Goal: Find specific page/section: Find specific page/section

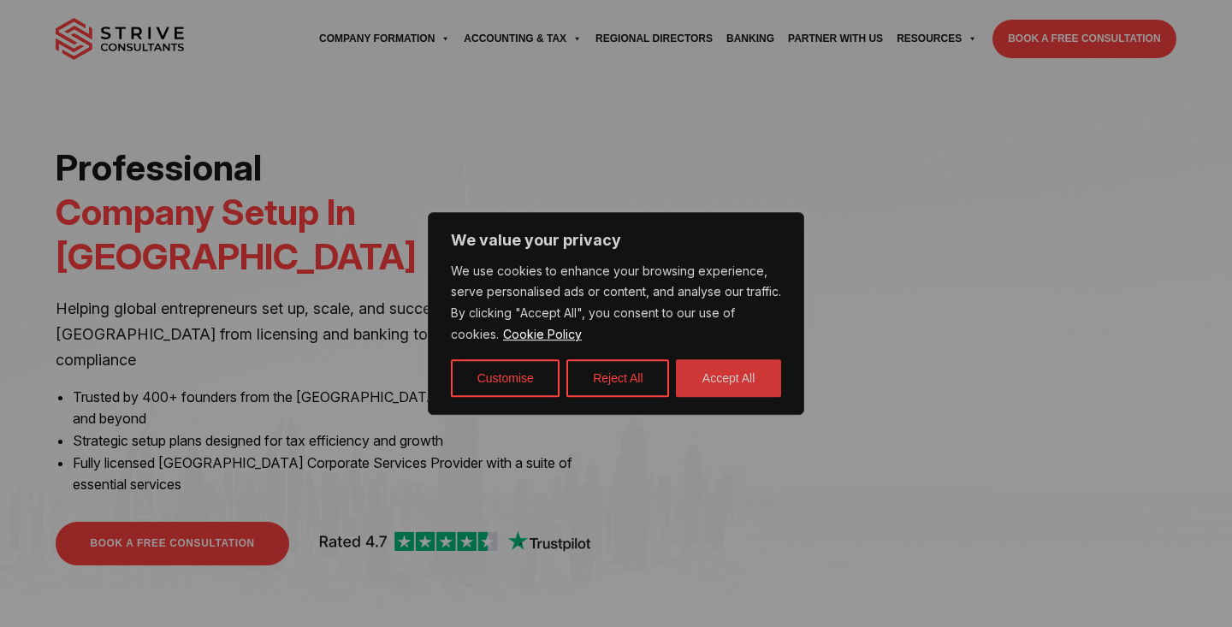
click at [735, 384] on button "Accept All" at bounding box center [728, 378] width 105 height 38
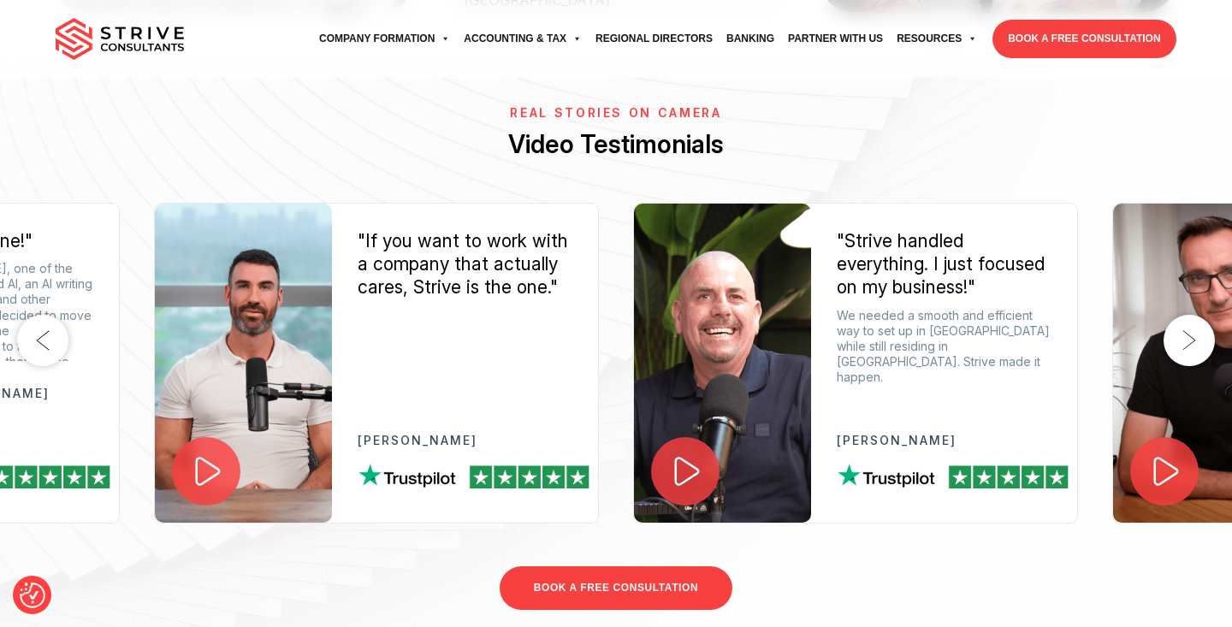
scroll to position [2482, 0]
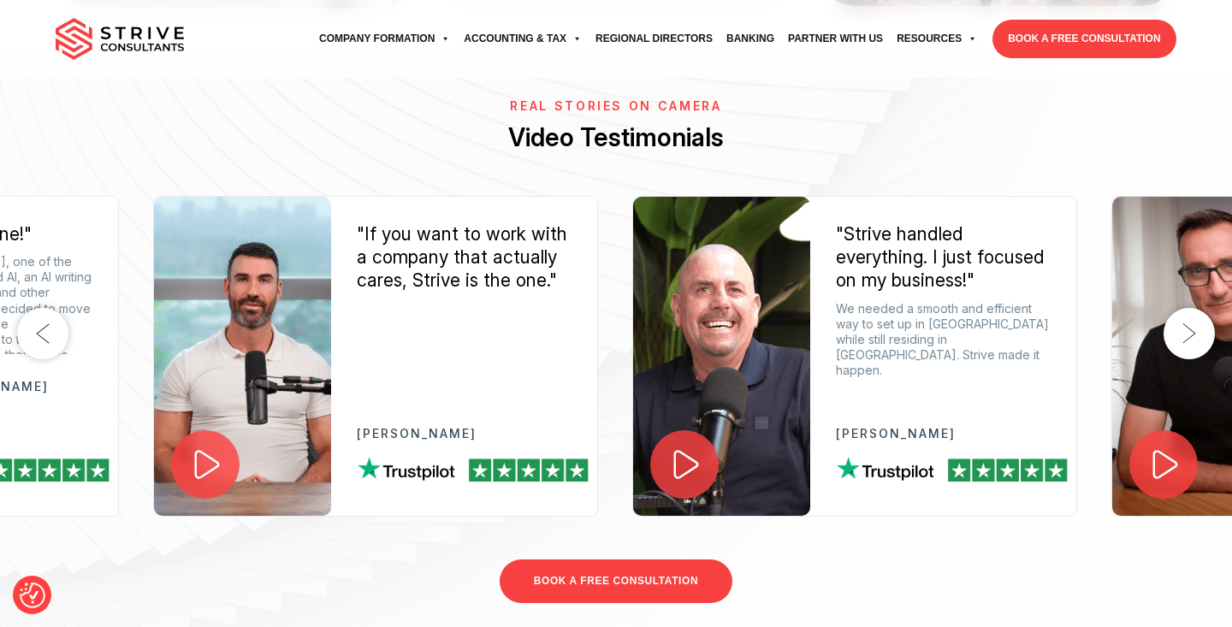
click at [702, 446] on icon at bounding box center [685, 464] width 37 height 37
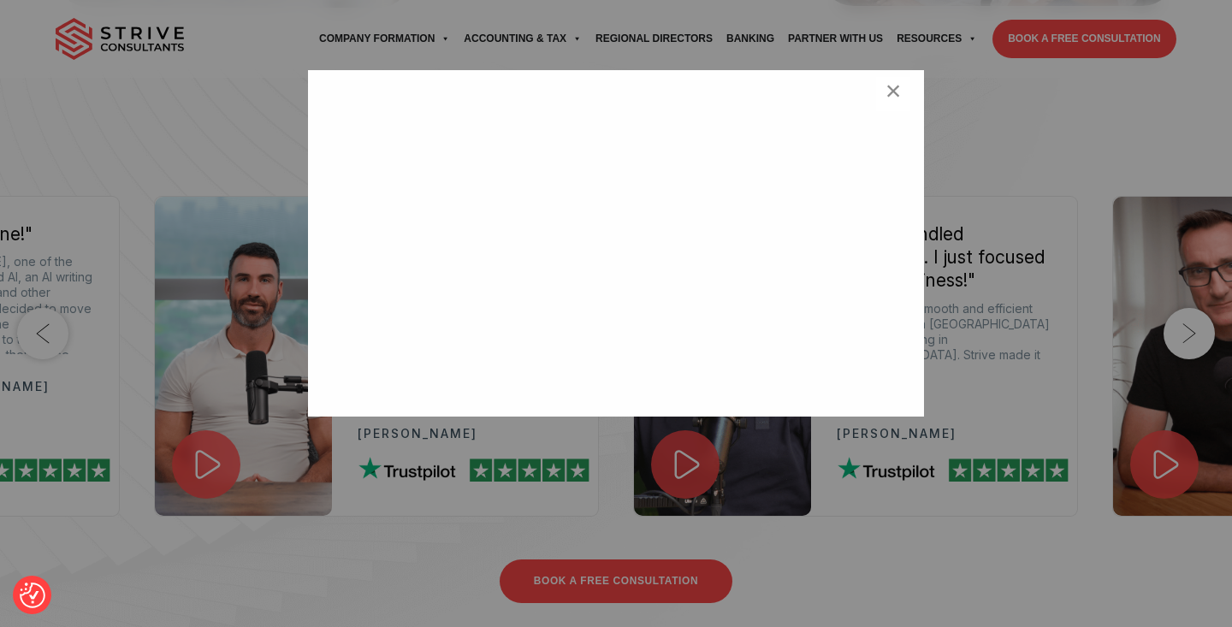
scroll to position [64, 0]
click at [899, 105] on span "×" at bounding box center [893, 94] width 16 height 34
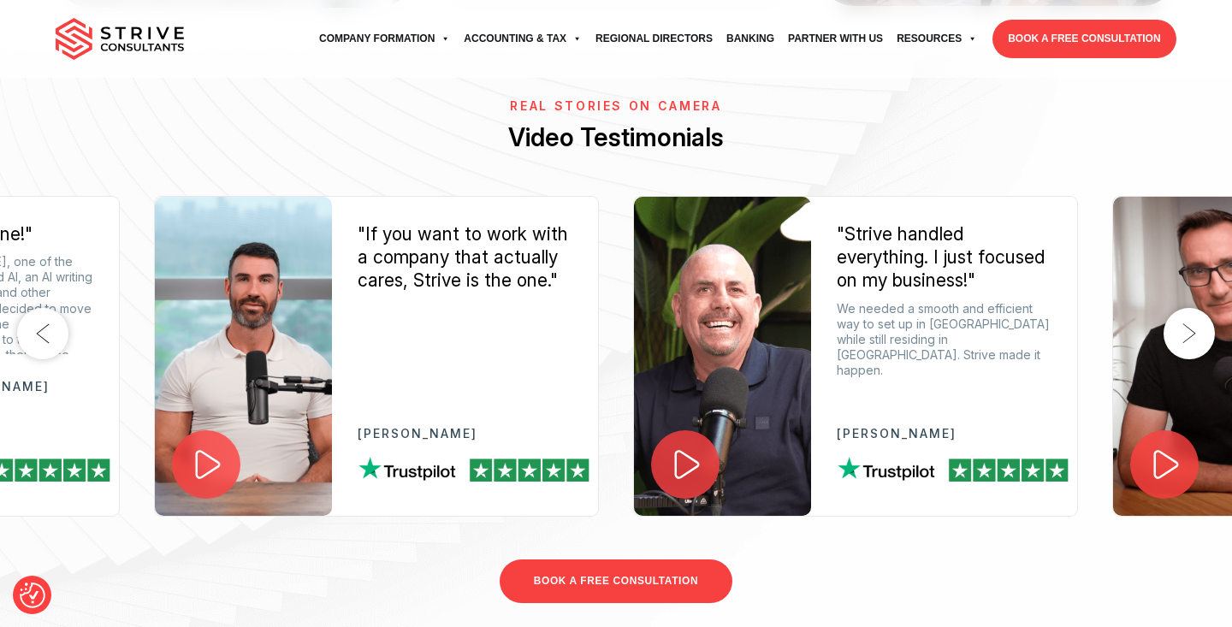
click at [1199, 308] on button "Next" at bounding box center [1188, 333] width 51 height 51
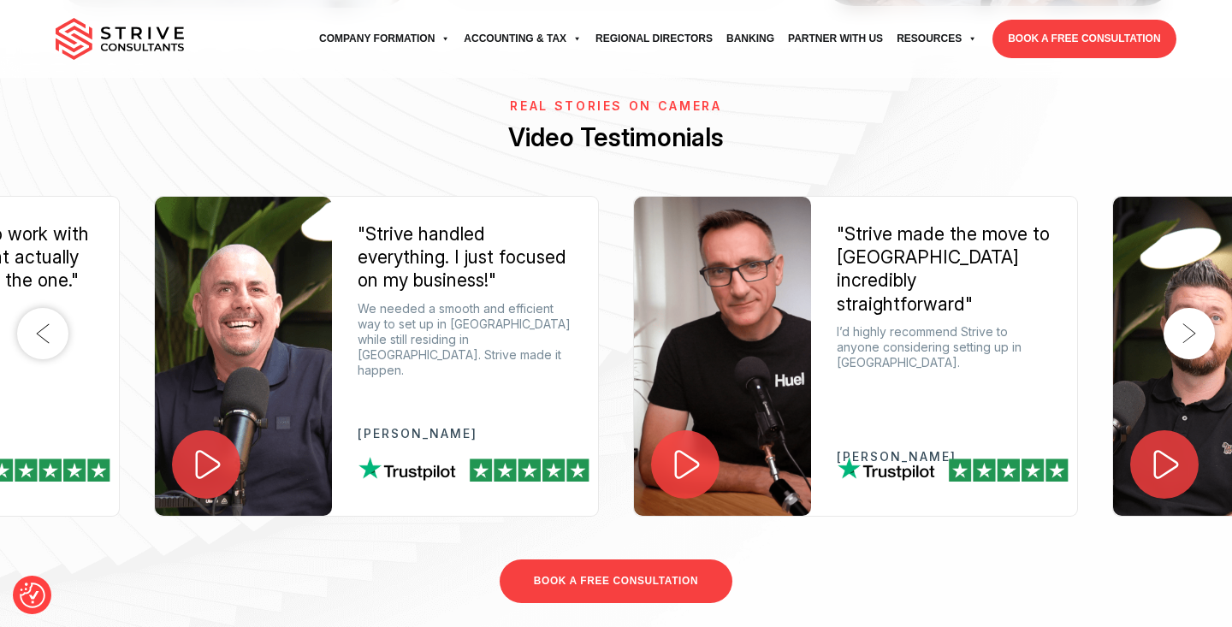
click at [1199, 308] on button "Next" at bounding box center [1188, 333] width 51 height 51
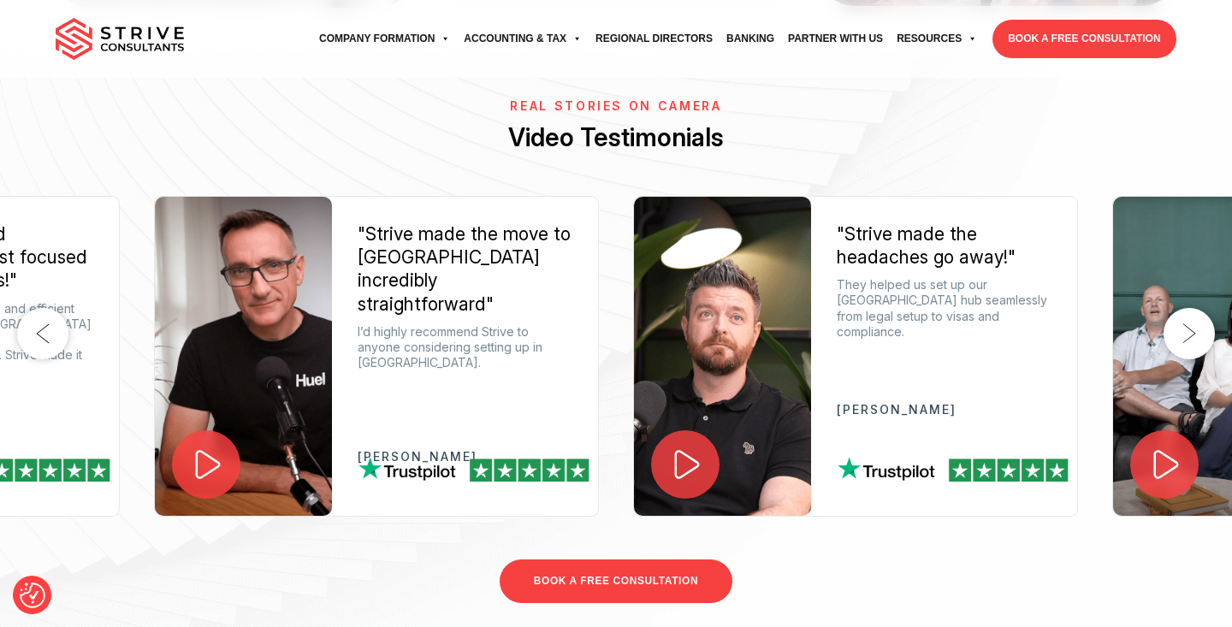
click at [250, 258] on img at bounding box center [243, 356] width 177 height 319
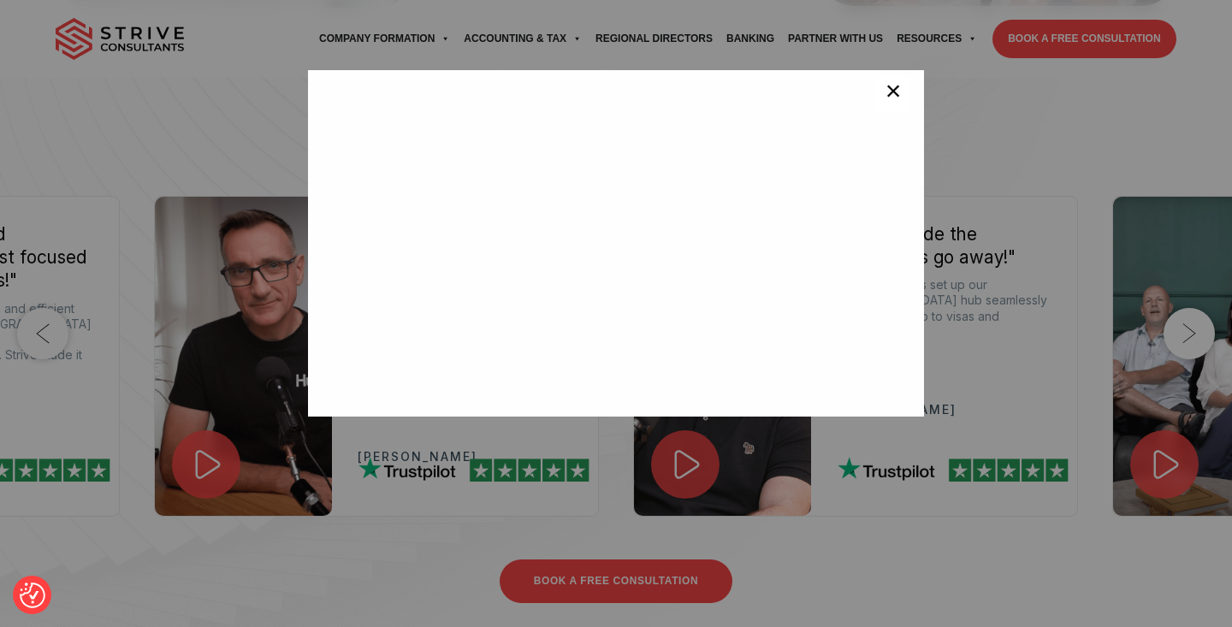
click at [894, 95] on span "×" at bounding box center [893, 94] width 16 height 34
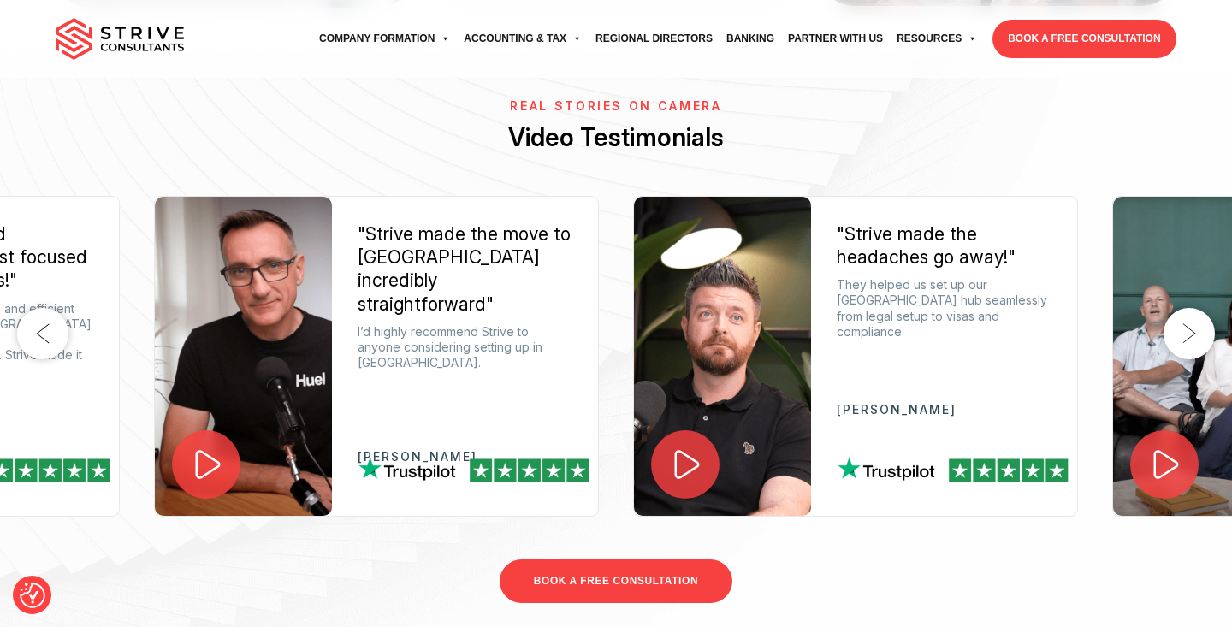
click at [1193, 308] on button "Next" at bounding box center [1188, 333] width 51 height 51
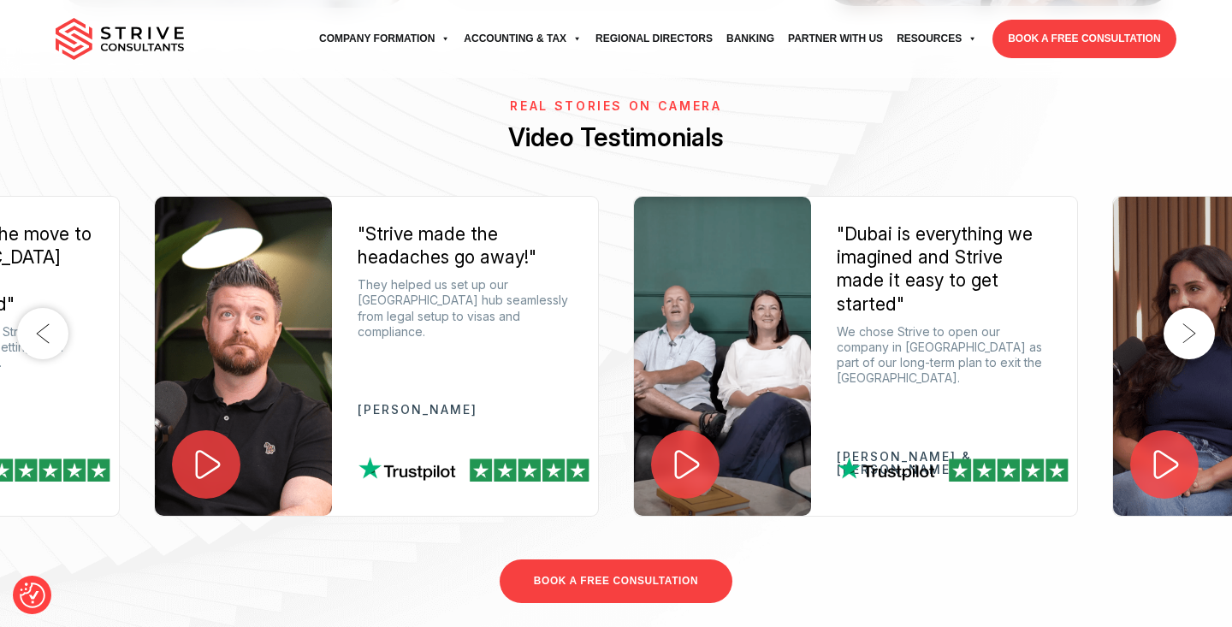
click at [1192, 308] on button "Next" at bounding box center [1188, 333] width 51 height 51
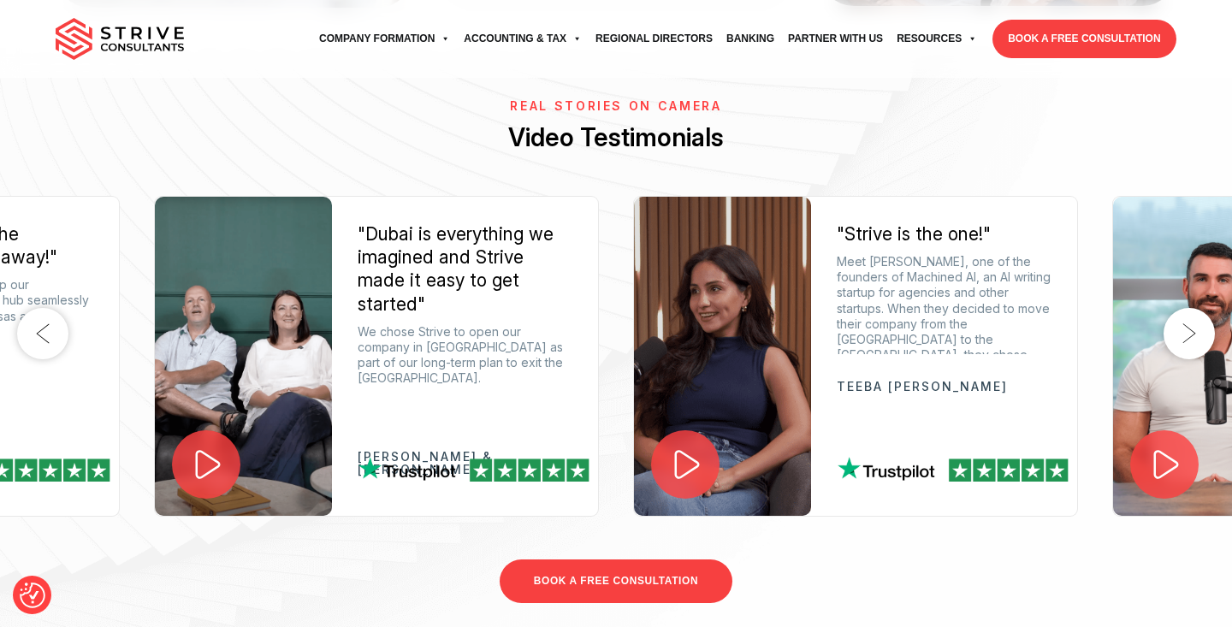
click at [1192, 308] on button "Next" at bounding box center [1188, 333] width 51 height 51
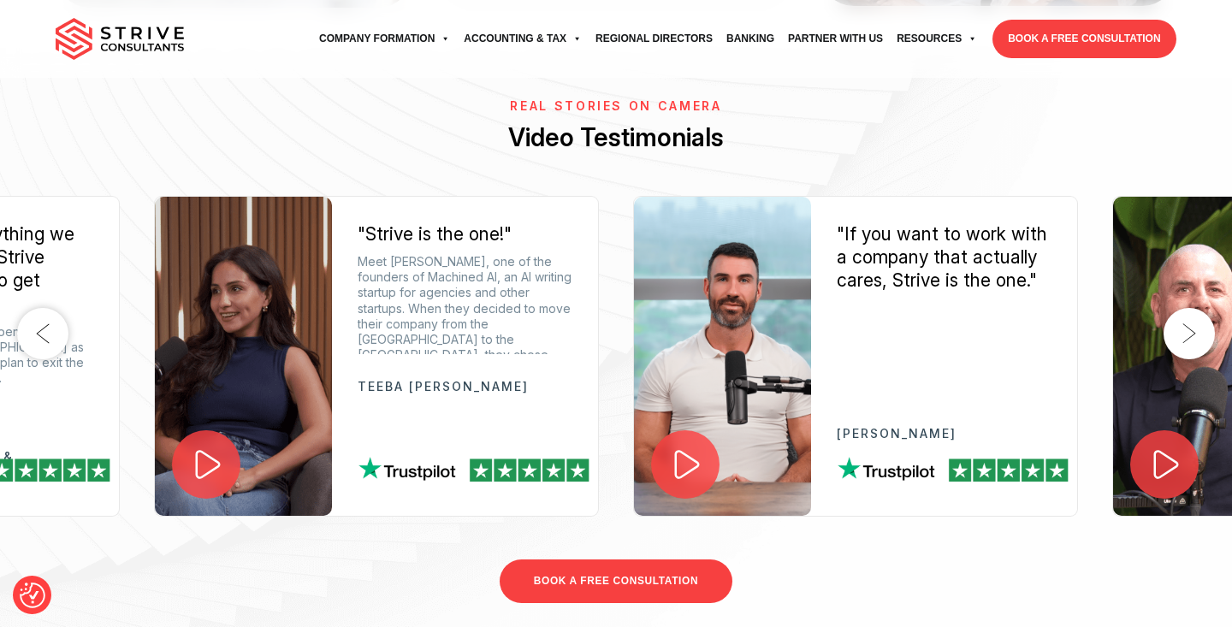
click at [1192, 308] on button "Next" at bounding box center [1188, 333] width 51 height 51
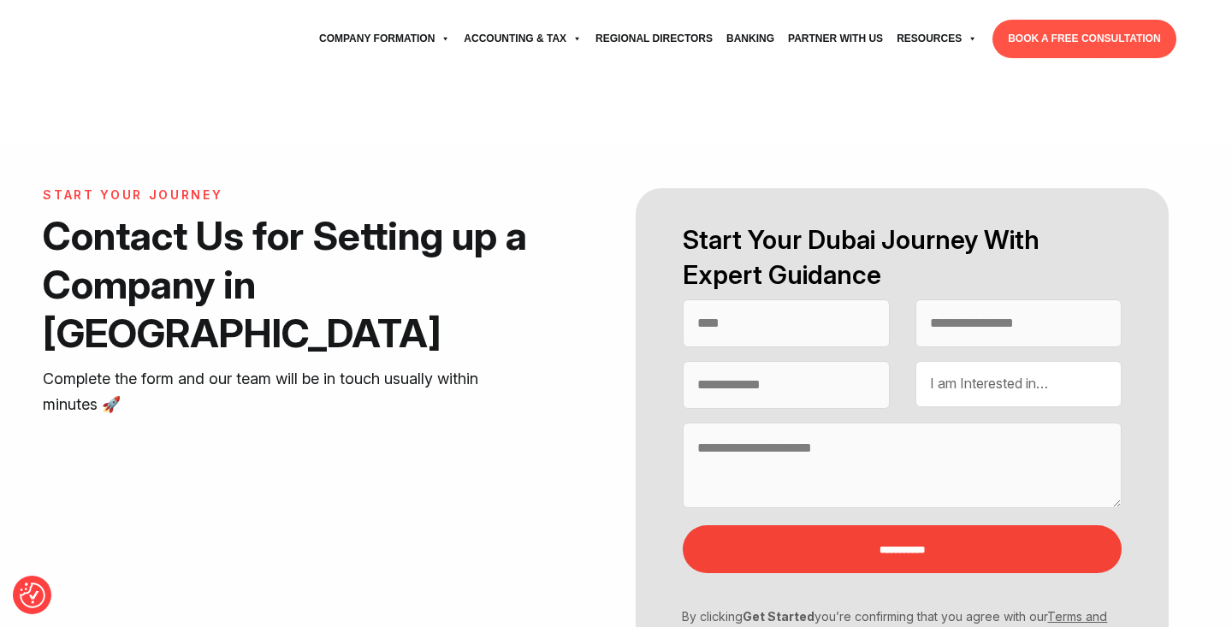
select select "Contact form"
